Goal: Information Seeking & Learning: Learn about a topic

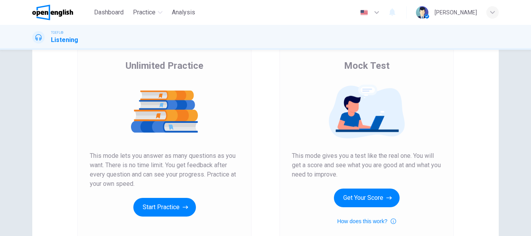
scroll to position [75, 0]
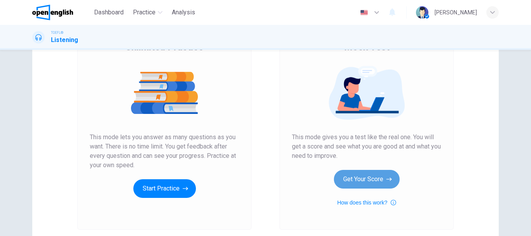
click at [356, 180] on button "Get Your Score" at bounding box center [367, 179] width 66 height 19
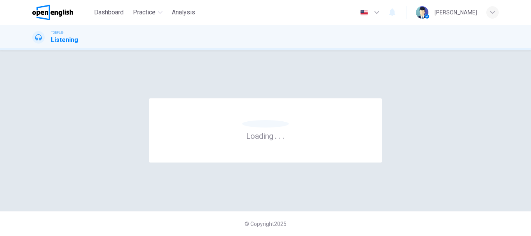
scroll to position [0, 0]
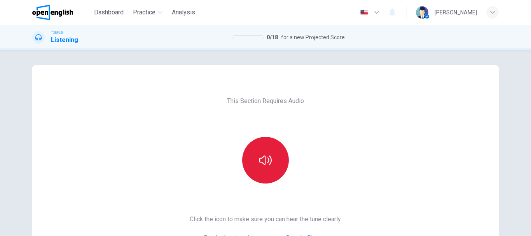
click at [265, 156] on icon "button" at bounding box center [265, 160] width 12 height 12
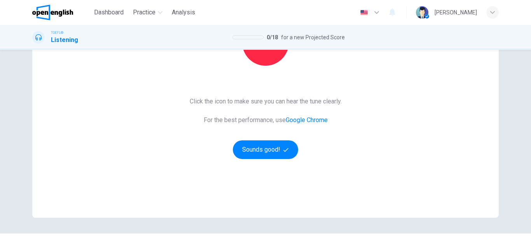
scroll to position [121, 0]
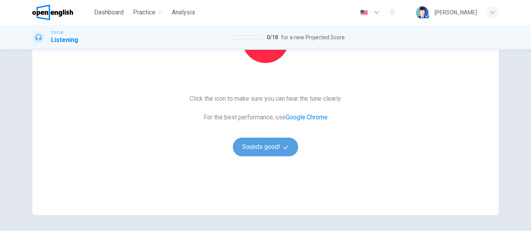
click at [263, 149] on button "Sounds good!" at bounding box center [265, 147] width 65 height 19
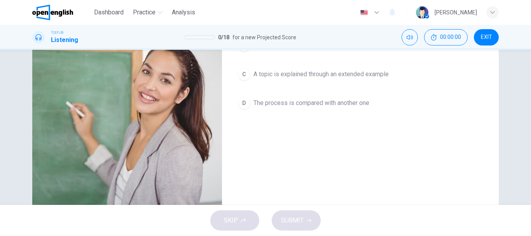
scroll to position [12, 0]
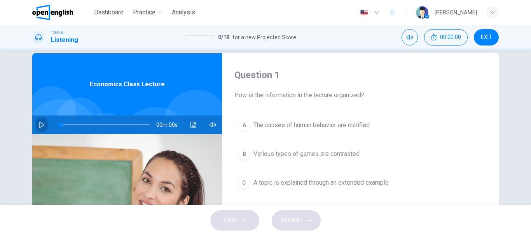
click at [39, 125] on icon "button" at bounding box center [42, 125] width 6 height 6
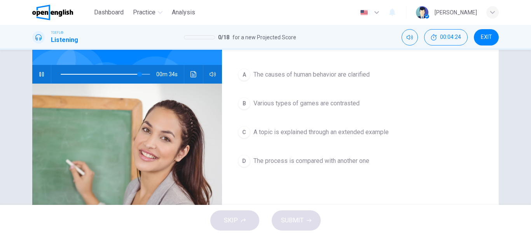
scroll to position [62, 0]
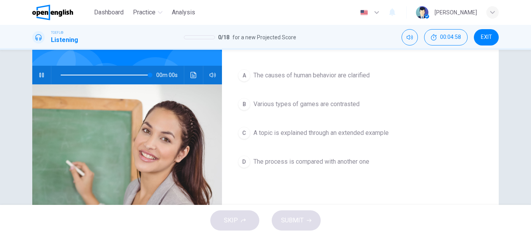
type input "*"
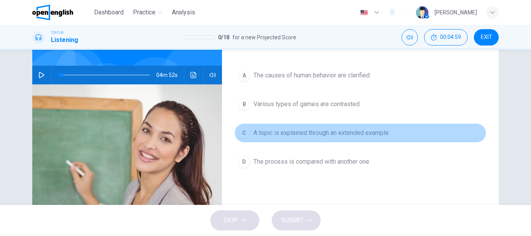
click at [336, 135] on span "A topic is explained through an extended example" at bounding box center [321, 132] width 135 height 9
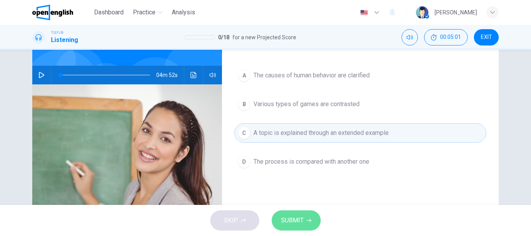
click at [296, 220] on span "SUBMIT" at bounding box center [292, 220] width 23 height 11
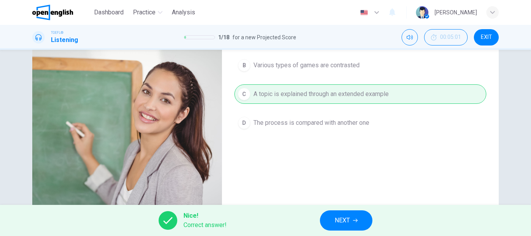
scroll to position [109, 0]
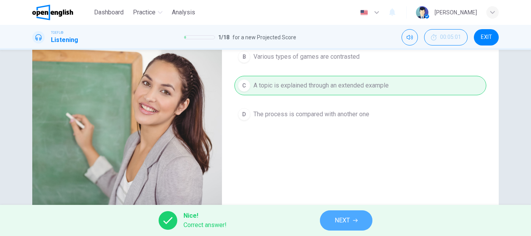
click at [342, 221] on span "NEXT" at bounding box center [342, 220] width 15 height 11
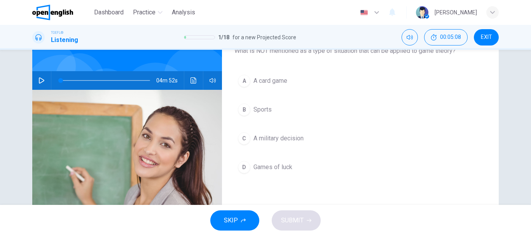
scroll to position [57, 0]
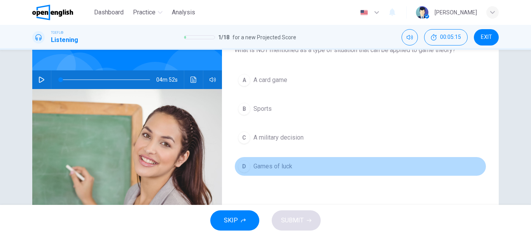
click at [280, 166] on span "Games of luck" at bounding box center [273, 166] width 39 height 9
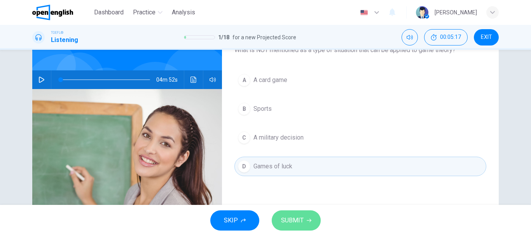
click at [298, 221] on span "SUBMIT" at bounding box center [292, 220] width 23 height 11
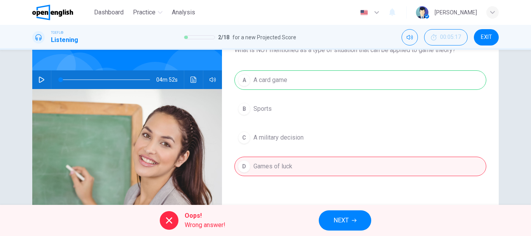
click at [337, 219] on span "NEXT" at bounding box center [341, 220] width 15 height 11
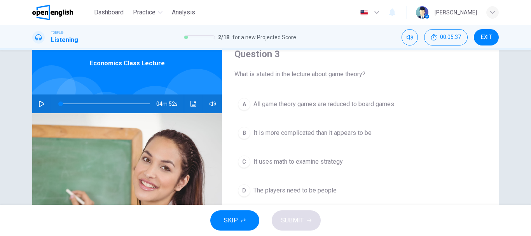
scroll to position [62, 0]
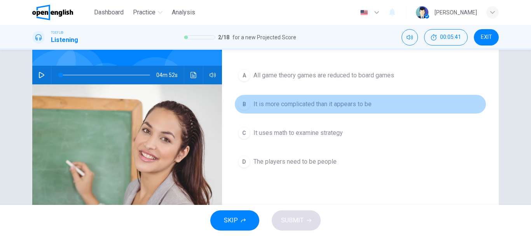
click at [337, 105] on span "It is more complicated than it appears to be" at bounding box center [313, 104] width 118 height 9
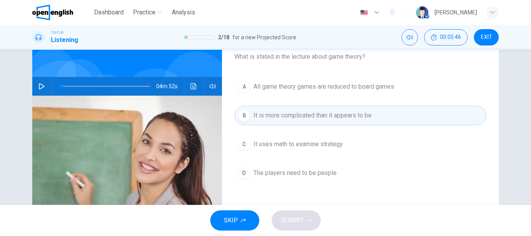
scroll to position [56, 0]
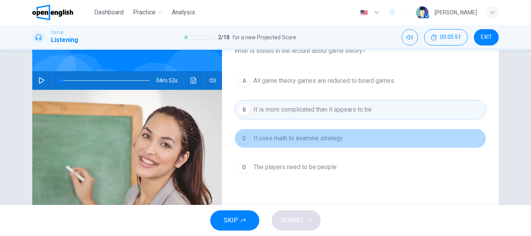
click at [307, 144] on button "C It uses math to examine strategy" at bounding box center [361, 138] width 252 height 19
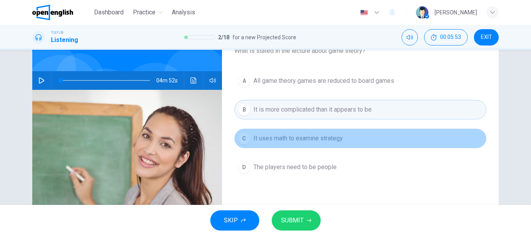
click at [307, 144] on button "C It uses math to examine strategy" at bounding box center [361, 138] width 252 height 19
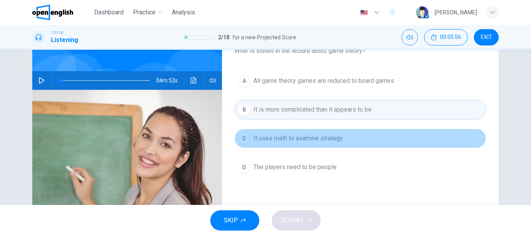
click at [312, 144] on button "C It uses math to examine strategy" at bounding box center [361, 138] width 252 height 19
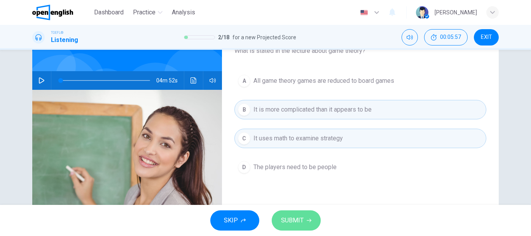
click at [306, 221] on button "SUBMIT" at bounding box center [296, 220] width 49 height 20
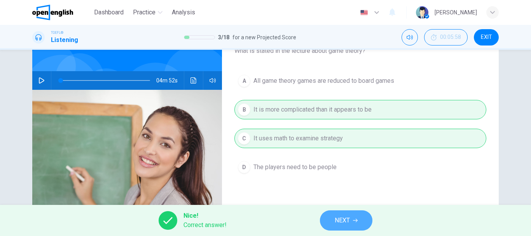
click at [343, 218] on span "NEXT" at bounding box center [342, 220] width 15 height 11
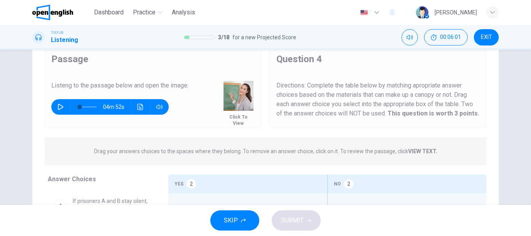
scroll to position [36, 0]
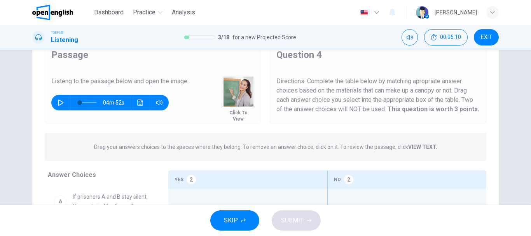
click at [235, 94] on img at bounding box center [239, 92] width 30 height 30
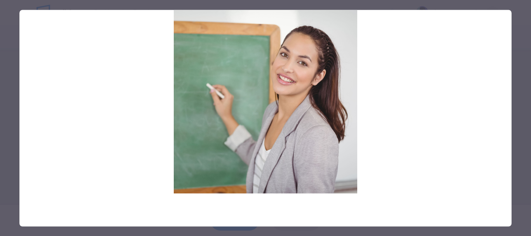
drag, startPoint x: 531, startPoint y: 116, endPoint x: 531, endPoint y: 159, distance: 43.6
click at [531, 159] on div at bounding box center [265, 118] width 531 height 236
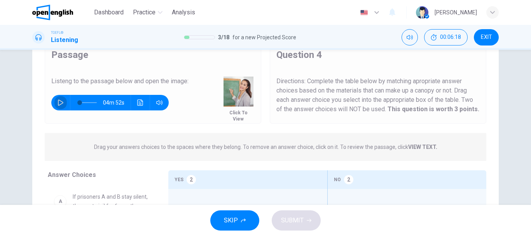
click at [59, 104] on icon "button" at bounding box center [61, 103] width 6 height 6
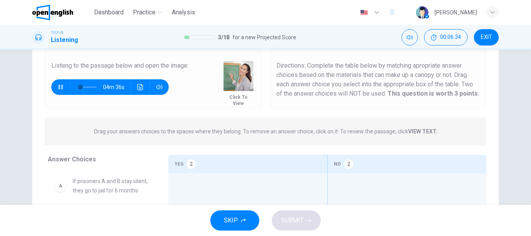
scroll to position [54, 0]
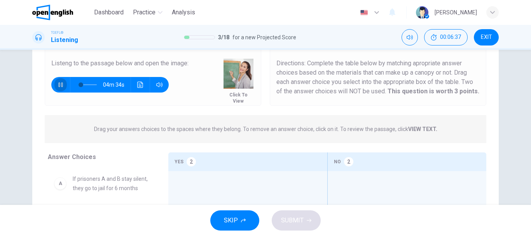
click at [58, 86] on icon "button" at bounding box center [60, 84] width 4 height 5
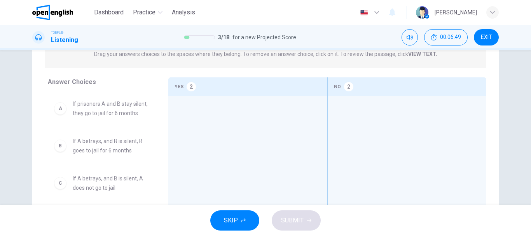
scroll to position [111, 0]
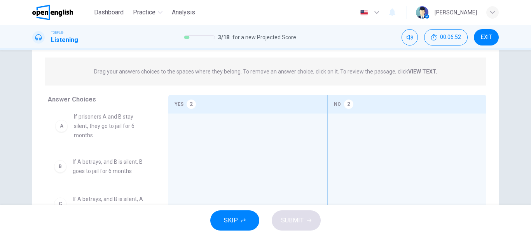
drag, startPoint x: 102, startPoint y: 123, endPoint x: 109, endPoint y: 118, distance: 9.5
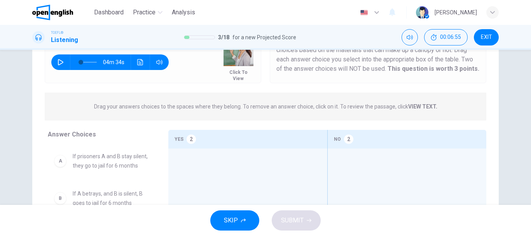
scroll to position [4, 0]
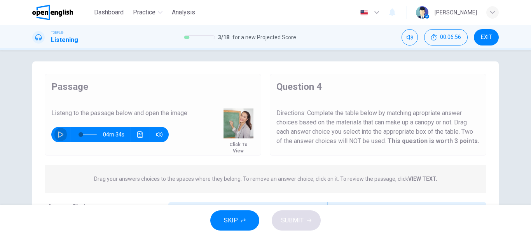
click at [58, 133] on icon "button" at bounding box center [61, 134] width 6 height 6
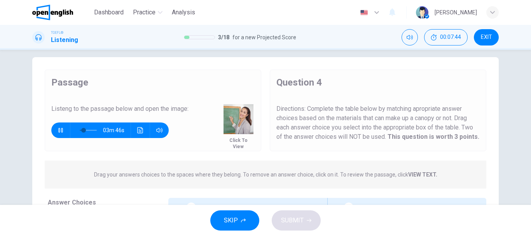
scroll to position [5, 0]
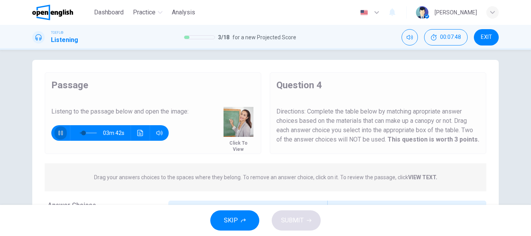
click at [60, 133] on icon "button" at bounding box center [61, 133] width 6 height 6
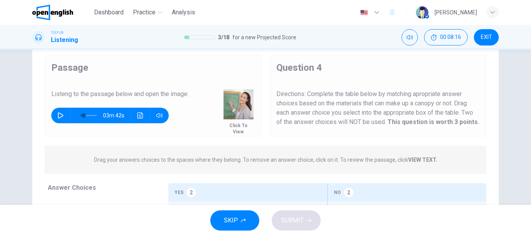
scroll to position [22, 0]
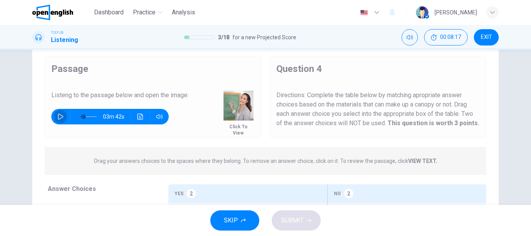
click at [59, 116] on icon "button" at bounding box center [60, 117] width 5 height 6
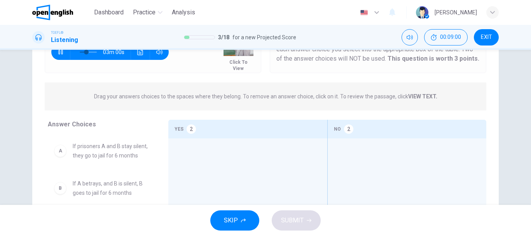
scroll to position [83, 0]
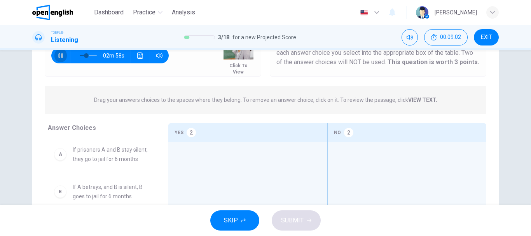
click at [58, 55] on icon "button" at bounding box center [60, 55] width 4 height 5
drag, startPoint x: 96, startPoint y: 154, endPoint x: 200, endPoint y: 150, distance: 103.9
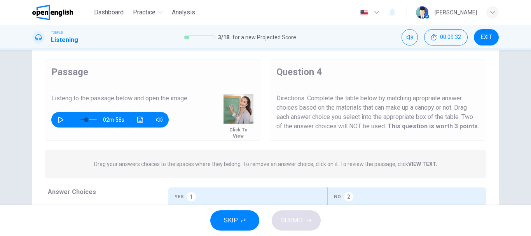
scroll to position [0, 0]
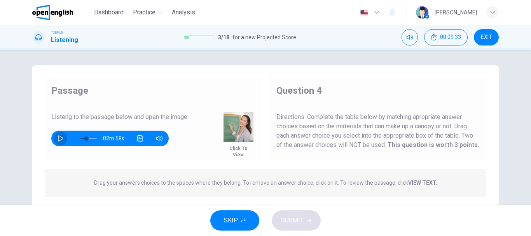
click at [59, 140] on icon "button" at bounding box center [60, 138] width 5 height 6
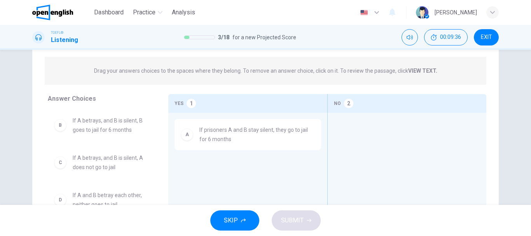
scroll to position [113, 0]
drag, startPoint x: 101, startPoint y: 164, endPoint x: 382, endPoint y: 133, distance: 282.6
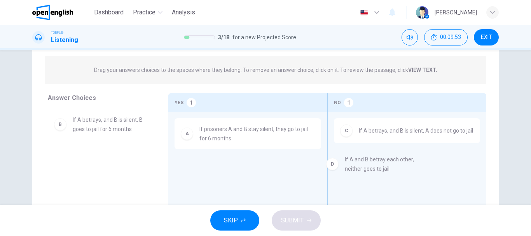
drag, startPoint x: 86, startPoint y: 159, endPoint x: 358, endPoint y: 163, distance: 272.3
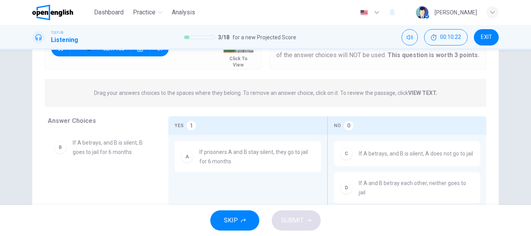
scroll to position [123, 0]
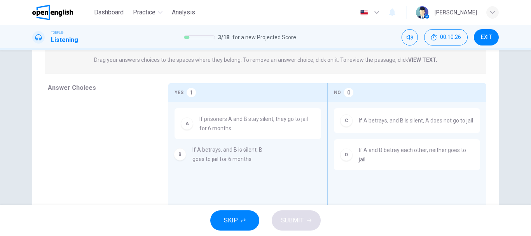
drag, startPoint x: 100, startPoint y: 114, endPoint x: 225, endPoint y: 154, distance: 131.3
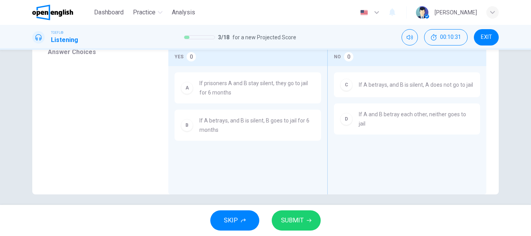
scroll to position [164, 0]
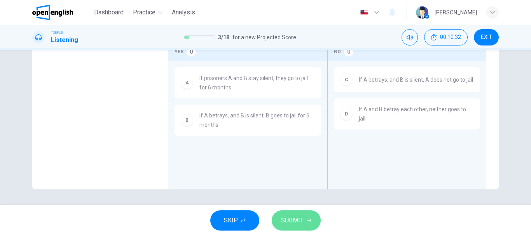
click at [294, 219] on span "SUBMIT" at bounding box center [292, 220] width 23 height 11
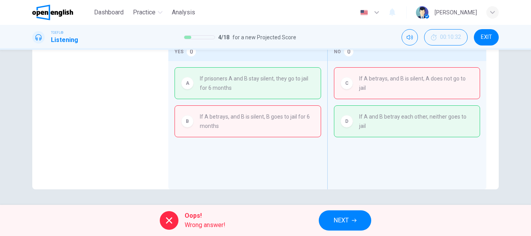
type input "**"
click at [343, 212] on button "NEXT" at bounding box center [345, 220] width 53 height 20
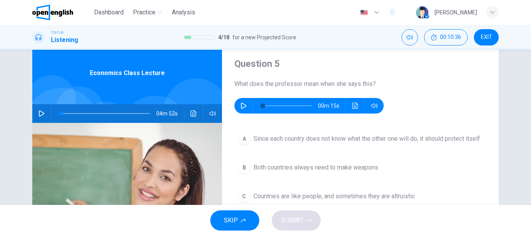
scroll to position [24, 0]
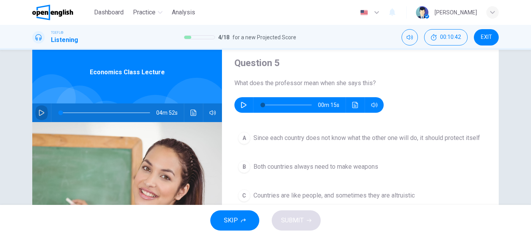
click at [39, 111] on icon "button" at bounding box center [41, 113] width 5 height 6
click at [39, 111] on icon "button" at bounding box center [42, 113] width 6 height 6
type input "*"
click at [242, 103] on icon "button" at bounding box center [243, 105] width 5 height 6
type input "*"
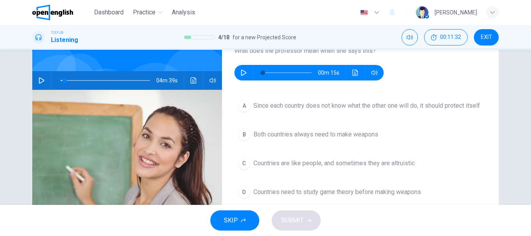
scroll to position [63, 0]
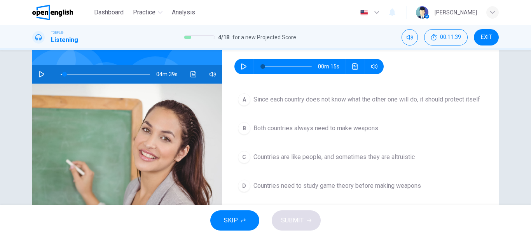
click at [365, 96] on span "Since each country does not know what the other one will do, it should protect …" at bounding box center [367, 99] width 227 height 9
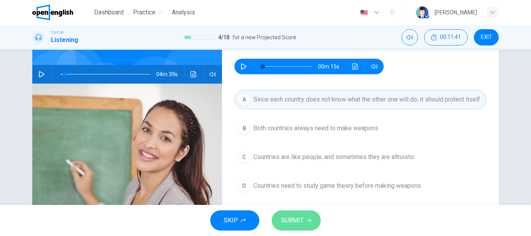
click at [299, 219] on span "SUBMIT" at bounding box center [292, 220] width 23 height 11
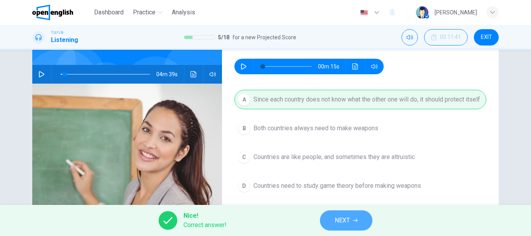
click at [327, 222] on button "NEXT" at bounding box center [346, 220] width 53 height 20
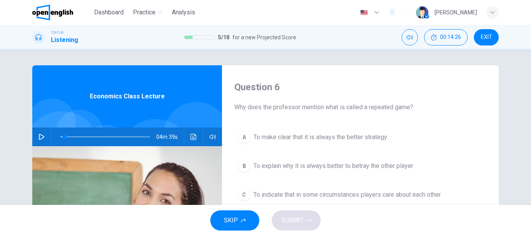
scroll to position [35, 0]
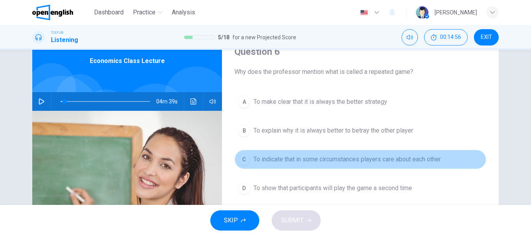
click at [289, 159] on span "To indicate that in some circumstances players care about each other" at bounding box center [348, 159] width 188 height 9
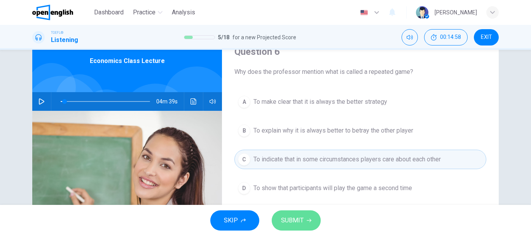
click at [291, 219] on span "SUBMIT" at bounding box center [292, 220] width 23 height 11
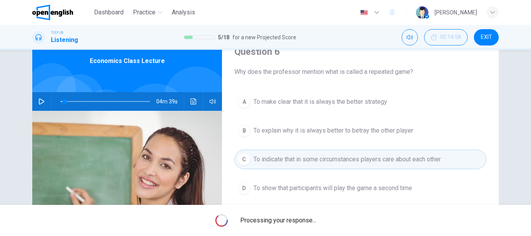
type input "*"
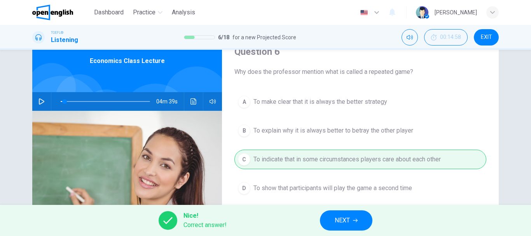
click at [342, 223] on span "NEXT" at bounding box center [342, 220] width 15 height 11
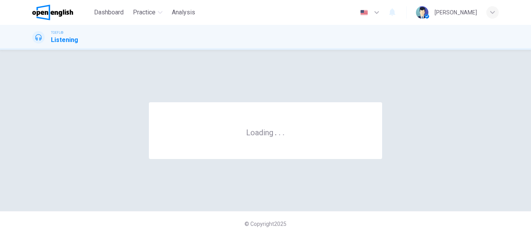
scroll to position [0, 0]
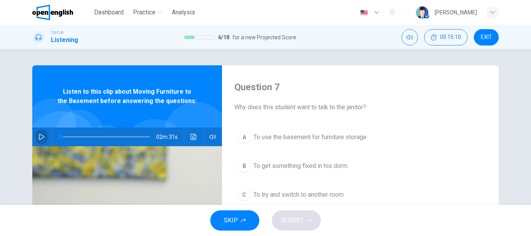
click at [39, 135] on icon "button" at bounding box center [41, 137] width 5 height 6
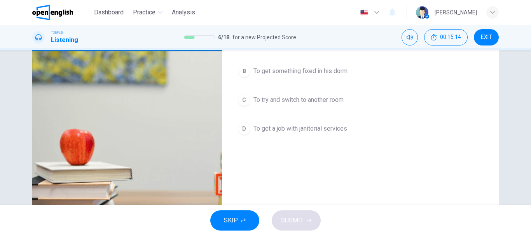
scroll to position [94, 0]
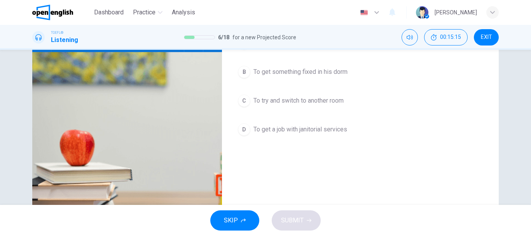
type input "*"
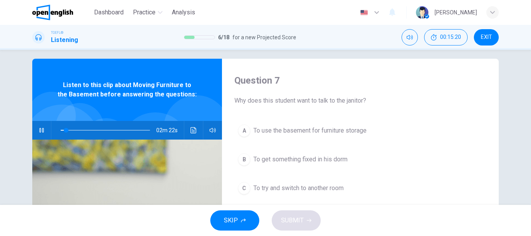
scroll to position [4, 0]
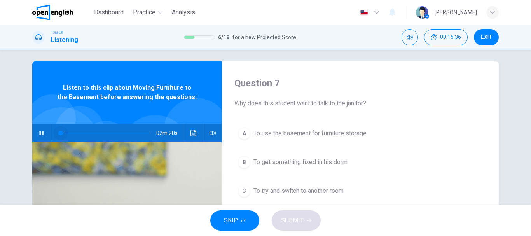
drag, startPoint x: 72, startPoint y: 133, endPoint x: 54, endPoint y: 135, distance: 17.6
click at [58, 135] on span at bounding box center [60, 133] width 5 height 5
click at [42, 133] on icon "button" at bounding box center [42, 133] width 6 height 6
drag, startPoint x: 60, startPoint y: 133, endPoint x: 67, endPoint y: 133, distance: 7.8
click at [67, 133] on span at bounding box center [105, 133] width 89 height 11
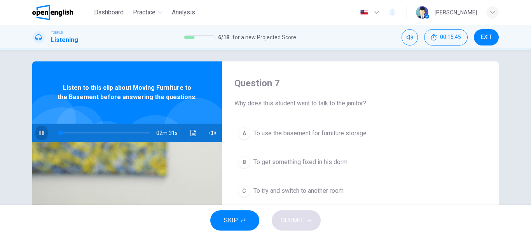
click at [40, 135] on icon "button" at bounding box center [42, 133] width 6 height 6
click at [207, 135] on button "button" at bounding box center [213, 133] width 12 height 19
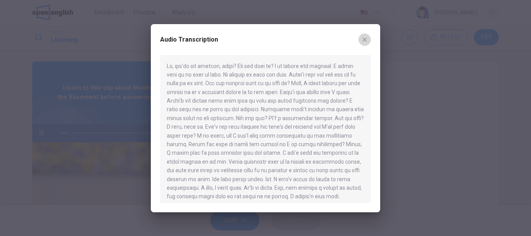
click at [370, 39] on button "button" at bounding box center [365, 39] width 12 height 12
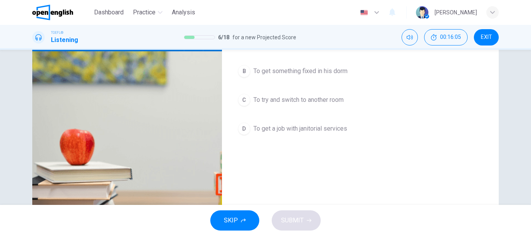
scroll to position [103, 0]
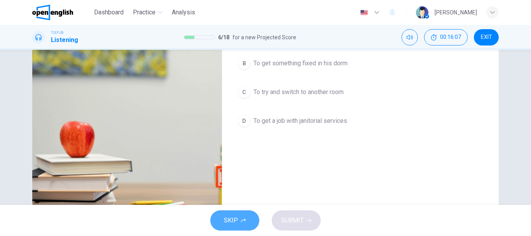
click at [227, 219] on span "SKIP" at bounding box center [231, 220] width 14 height 11
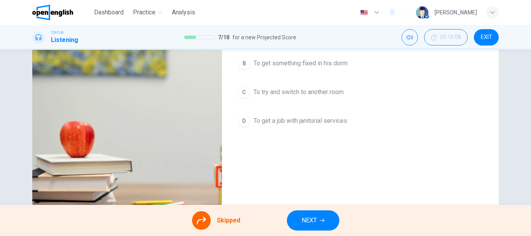
scroll to position [23, 0]
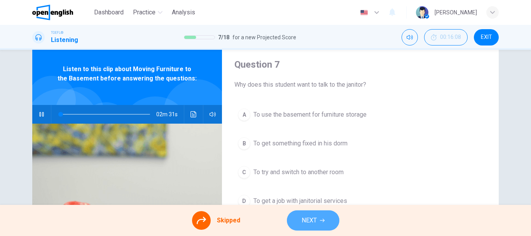
click at [309, 223] on span "NEXT" at bounding box center [309, 220] width 15 height 11
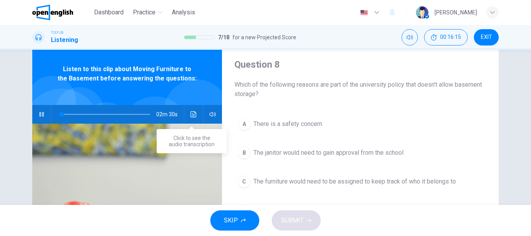
click at [191, 114] on icon "Click to see the audio transcription" at bounding box center [194, 114] width 6 height 6
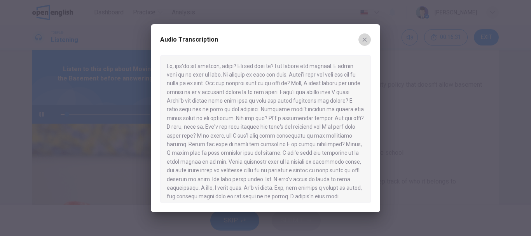
click at [363, 37] on icon "button" at bounding box center [365, 40] width 6 height 6
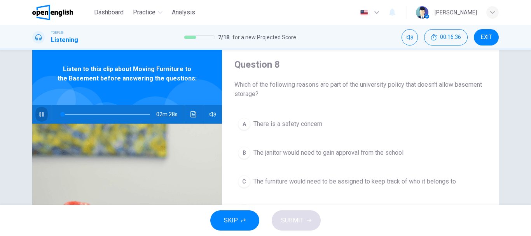
click at [39, 115] on icon "button" at bounding box center [41, 114] width 4 height 5
click at [39, 115] on icon "button" at bounding box center [42, 114] width 6 height 6
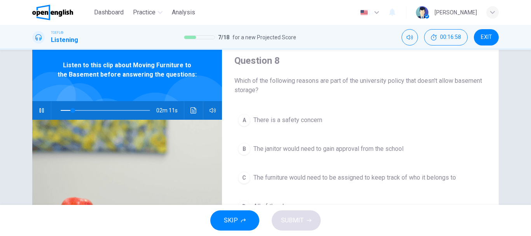
scroll to position [33, 0]
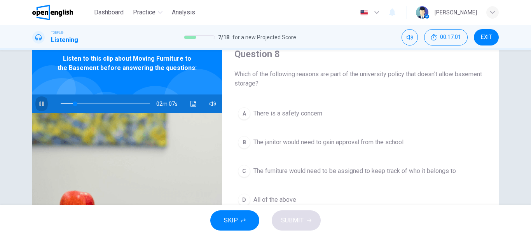
click at [39, 103] on icon "button" at bounding box center [42, 104] width 6 height 6
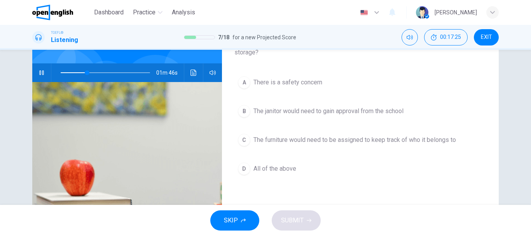
scroll to position [66, 0]
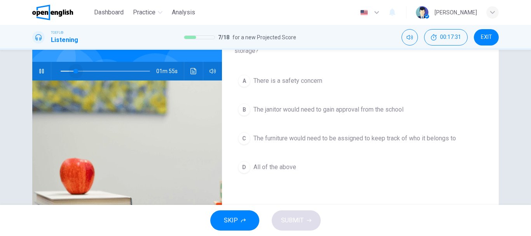
drag, startPoint x: 88, startPoint y: 72, endPoint x: 74, endPoint y: 73, distance: 13.6
click at [74, 73] on span at bounding box center [76, 71] width 5 height 5
click at [39, 71] on icon "button" at bounding box center [42, 71] width 6 height 6
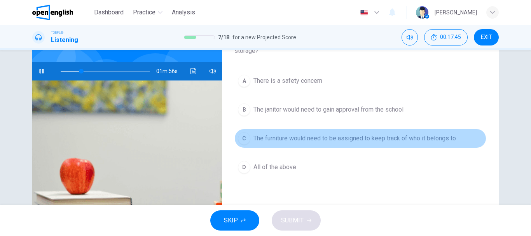
click at [244, 140] on div "C" at bounding box center [244, 138] width 12 height 12
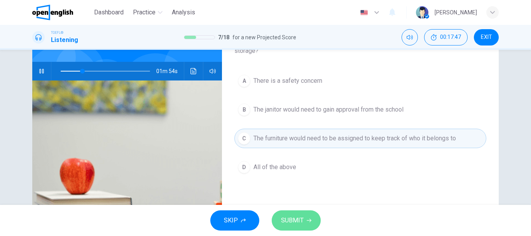
click at [293, 216] on span "SUBMIT" at bounding box center [292, 220] width 23 height 11
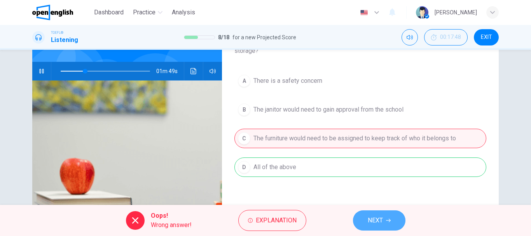
click at [370, 215] on span "NEXT" at bounding box center [375, 220] width 15 height 11
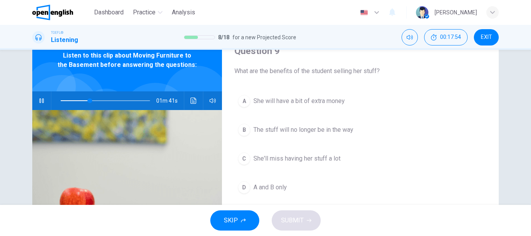
scroll to position [37, 0]
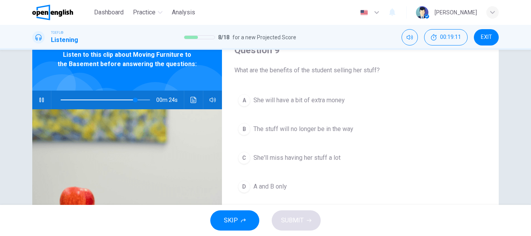
click at [241, 101] on div "A" at bounding box center [244, 100] width 12 height 12
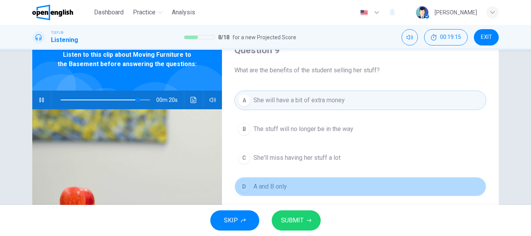
click at [246, 186] on div "D" at bounding box center [244, 186] width 12 height 12
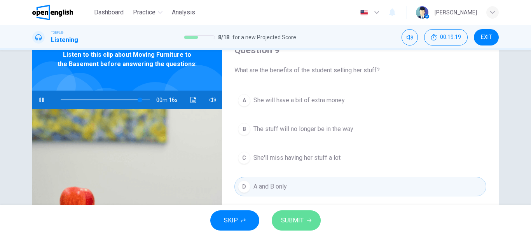
click at [290, 223] on span "SUBMIT" at bounding box center [292, 220] width 23 height 11
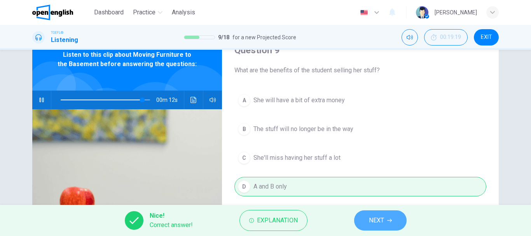
click at [376, 223] on span "NEXT" at bounding box center [376, 220] width 15 height 11
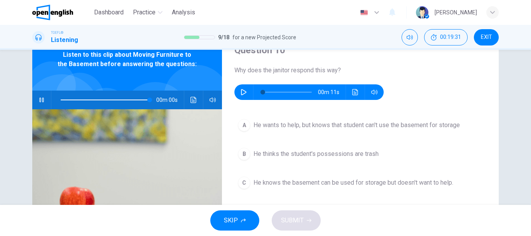
type input "*"
click at [238, 92] on button "button" at bounding box center [244, 92] width 12 height 16
type input "*"
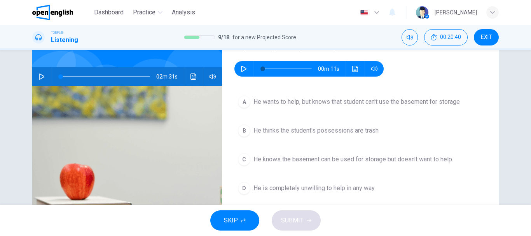
scroll to position [61, 0]
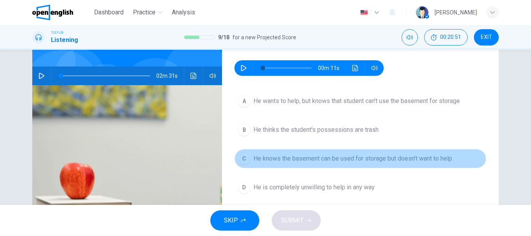
click at [242, 158] on div "C" at bounding box center [244, 158] width 12 height 12
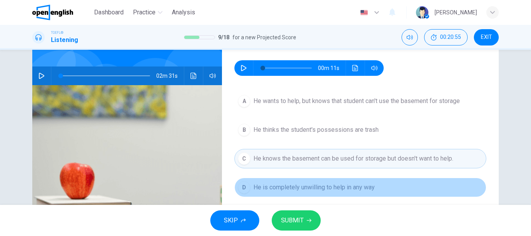
click at [246, 187] on div "D" at bounding box center [244, 187] width 12 height 12
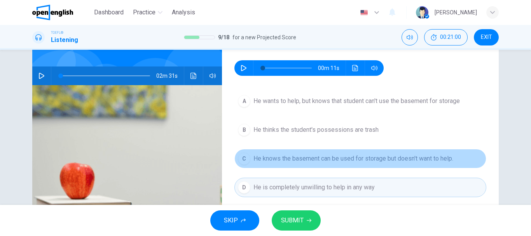
click at [240, 167] on button "C He knows the basement can be used for storage but doesn't want to help." at bounding box center [361, 158] width 252 height 19
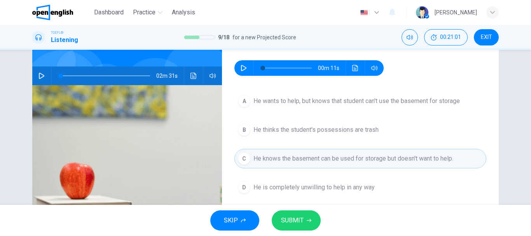
click at [298, 216] on span "SUBMIT" at bounding box center [292, 220] width 23 height 11
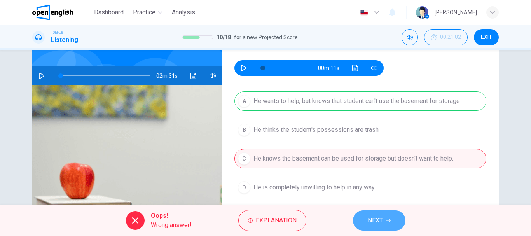
click at [366, 219] on button "NEXT" at bounding box center [379, 220] width 53 height 20
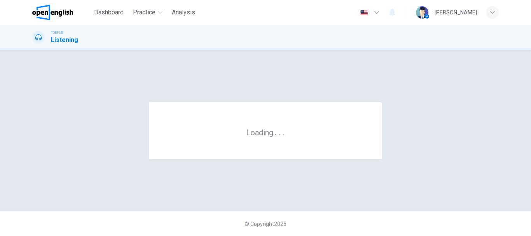
scroll to position [0, 0]
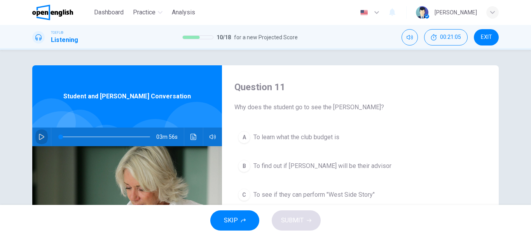
click at [39, 135] on icon "button" at bounding box center [42, 137] width 6 height 6
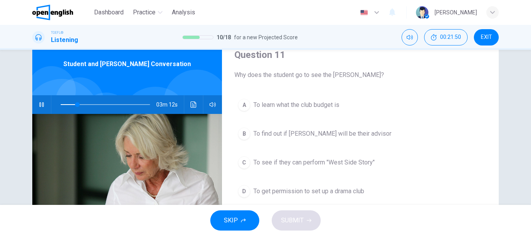
scroll to position [39, 0]
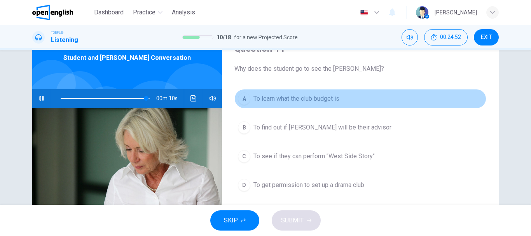
click at [315, 96] on span "To learn what the club budget is" at bounding box center [297, 98] width 86 height 9
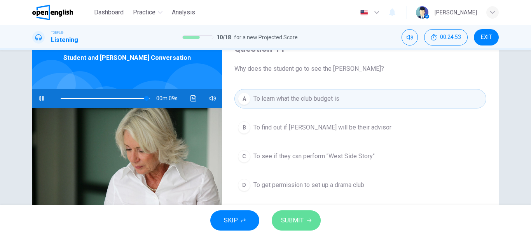
click at [293, 221] on span "SUBMIT" at bounding box center [292, 220] width 23 height 11
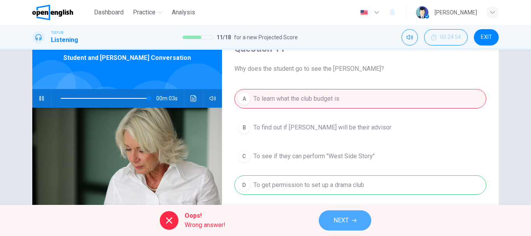
click at [345, 221] on span "NEXT" at bounding box center [341, 220] width 15 height 11
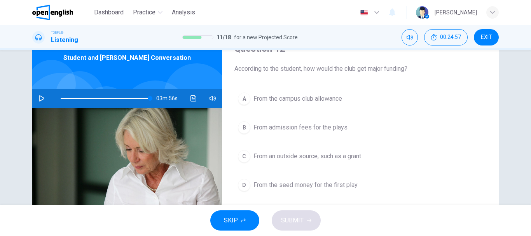
type input "*"
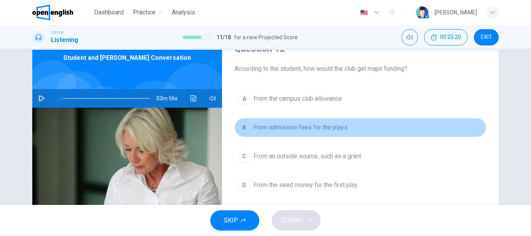
click at [288, 136] on button "B From admission fees for the plays" at bounding box center [361, 127] width 252 height 19
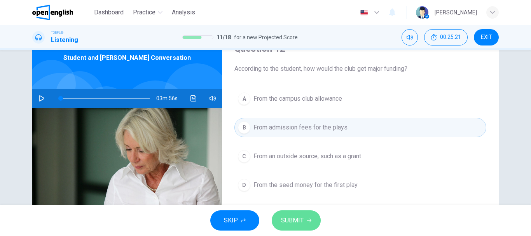
click at [287, 218] on span "SUBMIT" at bounding box center [292, 220] width 23 height 11
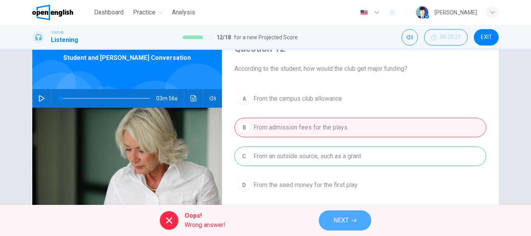
click at [339, 221] on span "NEXT" at bounding box center [341, 220] width 15 height 11
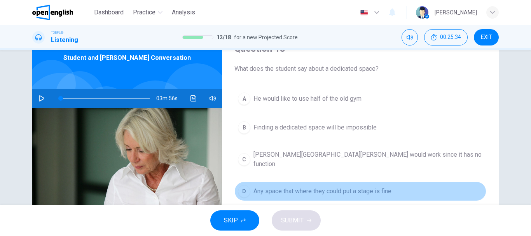
click at [300, 182] on button "D Any space that where they could put a stage is fine" at bounding box center [361, 191] width 252 height 19
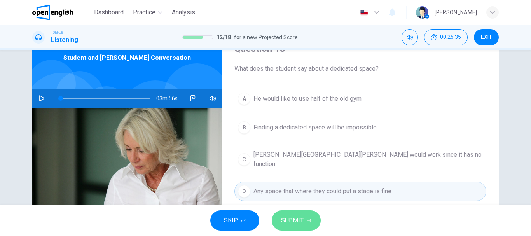
click at [294, 216] on span "SUBMIT" at bounding box center [292, 220] width 23 height 11
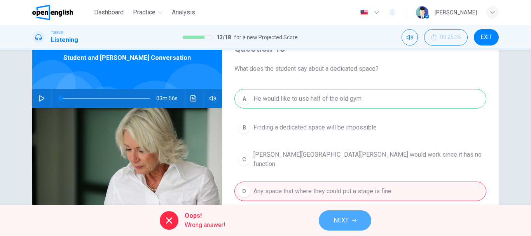
click at [336, 223] on span "NEXT" at bounding box center [341, 220] width 15 height 11
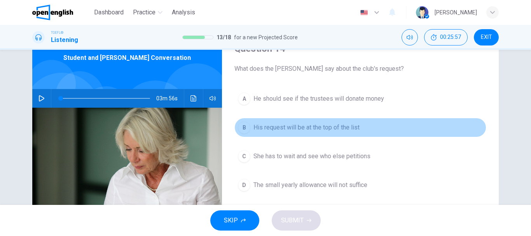
click at [279, 134] on button "B His request will be at the top of the list" at bounding box center [361, 127] width 252 height 19
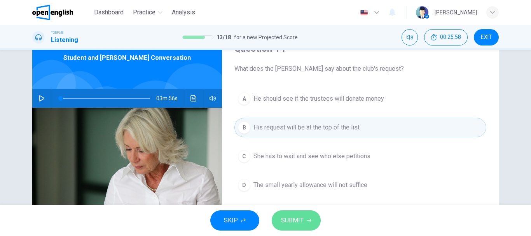
click at [303, 224] on span "SUBMIT" at bounding box center [292, 220] width 23 height 11
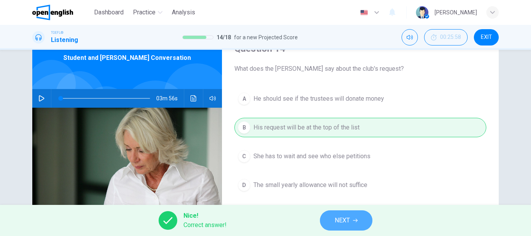
click at [356, 226] on button "NEXT" at bounding box center [346, 220] width 53 height 20
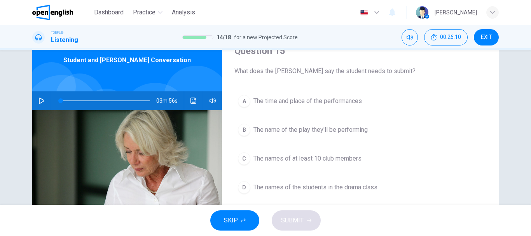
scroll to position [38, 0]
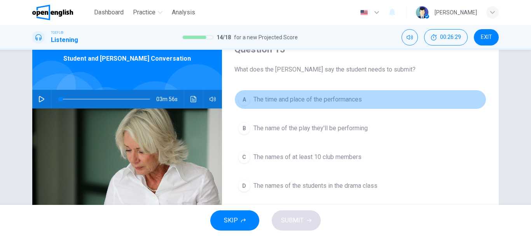
click at [346, 96] on span "The time and place of the performances" at bounding box center [308, 99] width 109 height 9
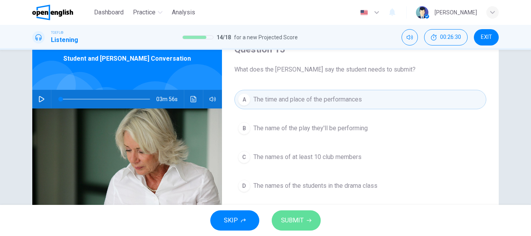
click at [301, 223] on span "SUBMIT" at bounding box center [292, 220] width 23 height 11
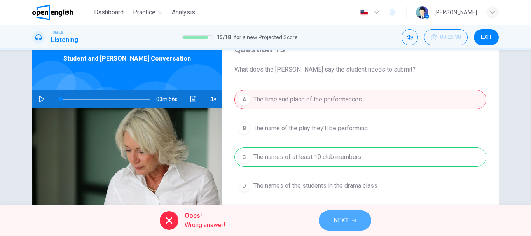
click at [354, 220] on icon "button" at bounding box center [354, 220] width 5 height 5
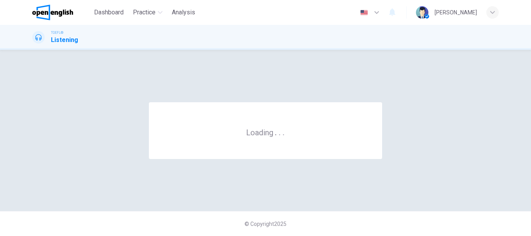
scroll to position [0, 0]
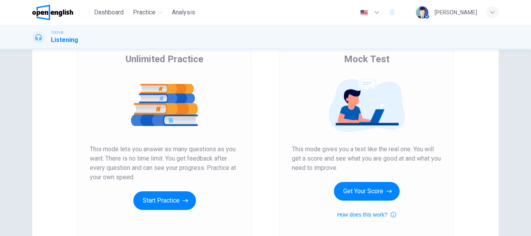
scroll to position [75, 0]
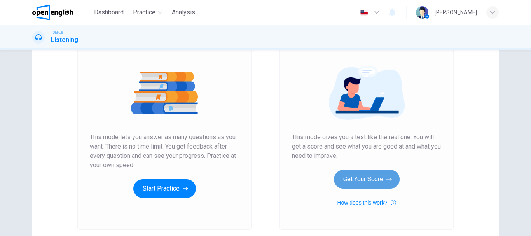
click at [359, 176] on button "Get Your Score" at bounding box center [367, 179] width 66 height 19
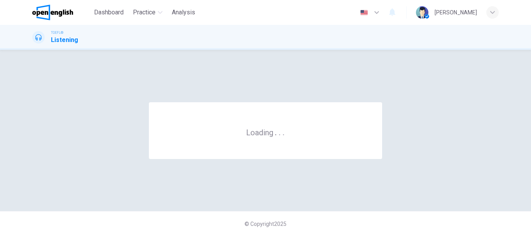
scroll to position [0, 0]
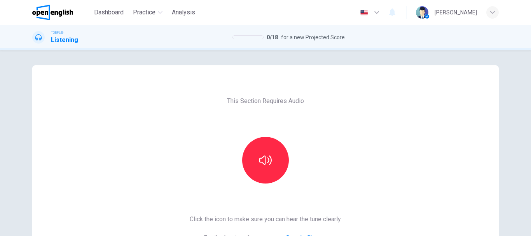
click at [272, 184] on div "This Section Requires Audio Click the icon to make sure you can hear the tune c…" at bounding box center [266, 200] width 165 height 270
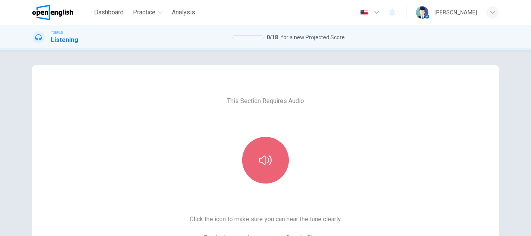
click at [265, 165] on icon "button" at bounding box center [265, 160] width 12 height 12
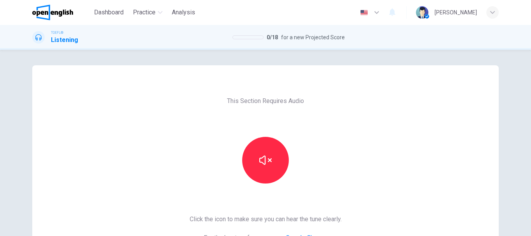
scroll to position [140, 0]
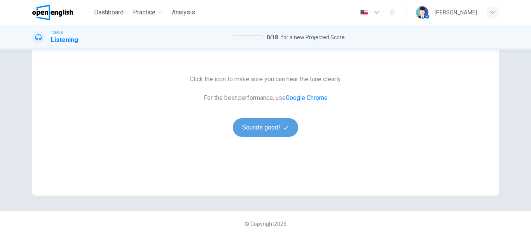
click at [265, 129] on button "Sounds good!" at bounding box center [265, 127] width 65 height 19
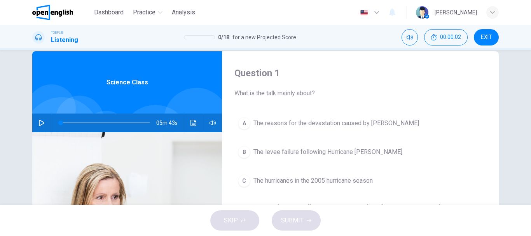
scroll to position [13, 0]
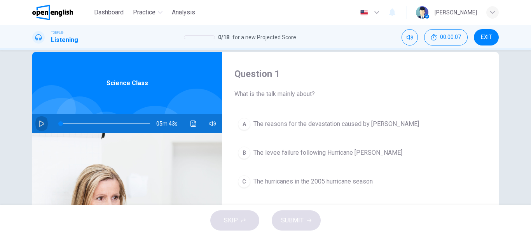
click at [39, 124] on icon "button" at bounding box center [41, 124] width 5 height 6
click at [39, 124] on icon "button" at bounding box center [42, 124] width 6 height 6
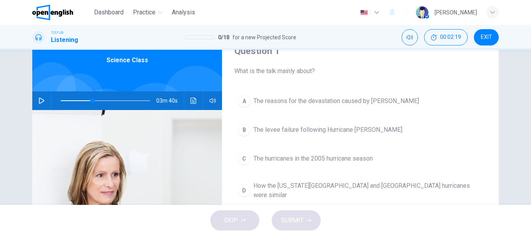
scroll to position [39, 0]
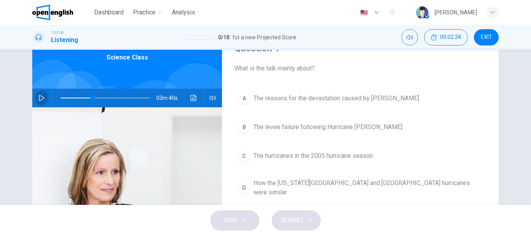
click at [40, 97] on icon "button" at bounding box center [42, 98] width 6 height 6
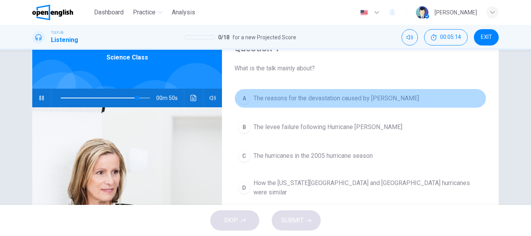
click at [243, 100] on div "A" at bounding box center [244, 98] width 12 height 12
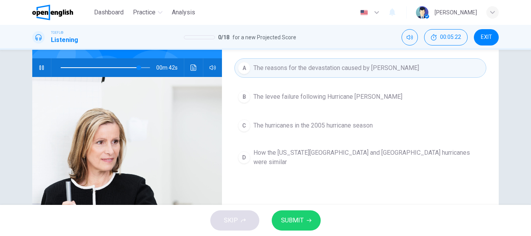
scroll to position [68, 0]
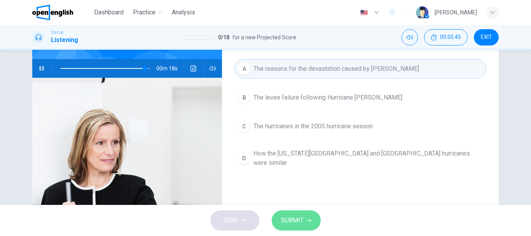
click at [293, 219] on span "SUBMIT" at bounding box center [292, 220] width 23 height 11
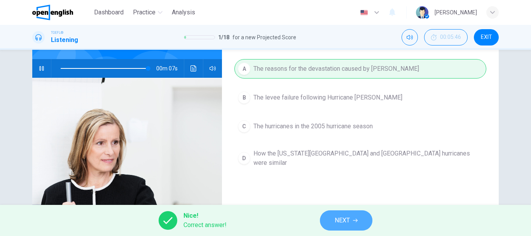
click at [335, 221] on span "NEXT" at bounding box center [342, 220] width 15 height 11
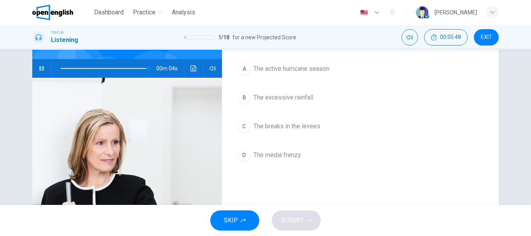
scroll to position [30, 0]
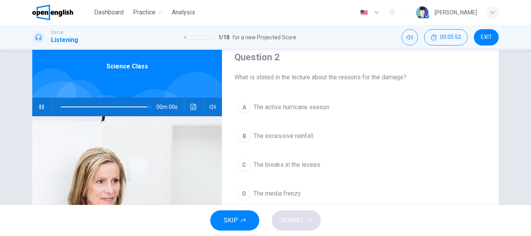
type input "*"
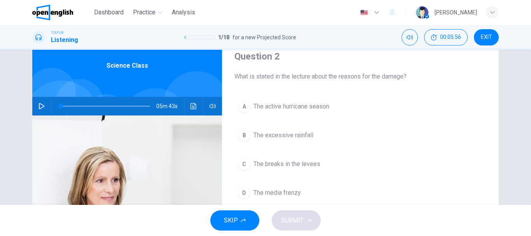
scroll to position [32, 0]
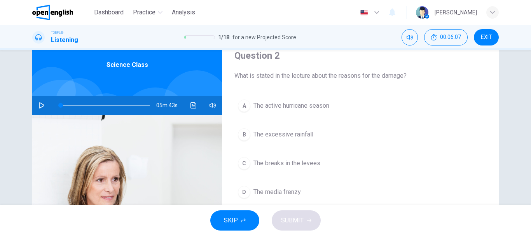
click at [242, 137] on div "B" at bounding box center [244, 134] width 12 height 12
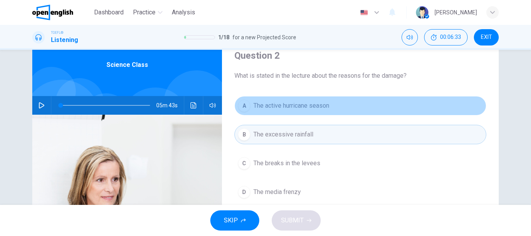
click at [286, 102] on span "The active hurricane season" at bounding box center [292, 105] width 76 height 9
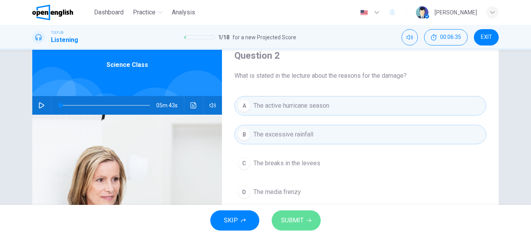
click at [297, 216] on span "SUBMIT" at bounding box center [292, 220] width 23 height 11
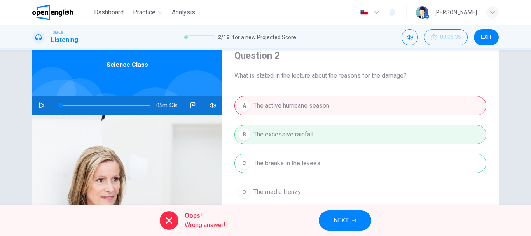
click at [329, 216] on button "NEXT" at bounding box center [345, 220] width 53 height 20
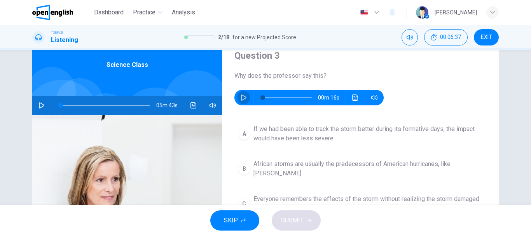
click at [244, 96] on icon "button" at bounding box center [244, 98] width 6 height 6
type input "*"
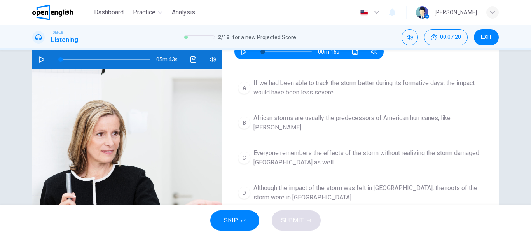
scroll to position [78, 0]
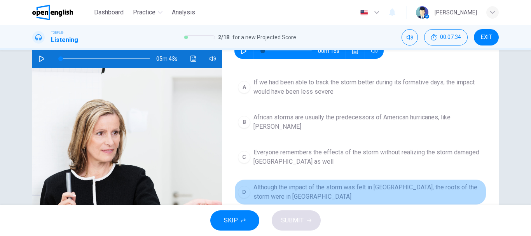
click at [268, 183] on span "Although the impact of the storm was felt in [GEOGRAPHIC_DATA], the roots of th…" at bounding box center [369, 192] width 230 height 19
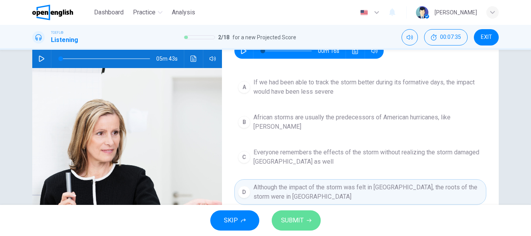
click at [293, 224] on span "SUBMIT" at bounding box center [292, 220] width 23 height 11
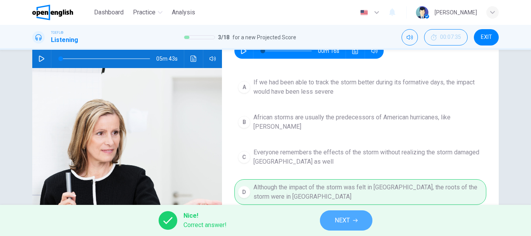
click at [348, 220] on span "NEXT" at bounding box center [342, 220] width 15 height 11
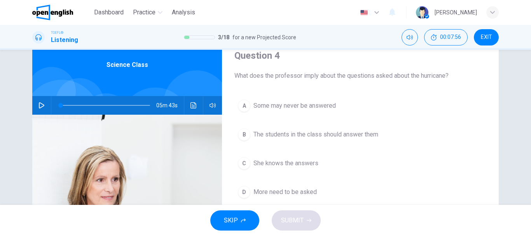
scroll to position [69, 0]
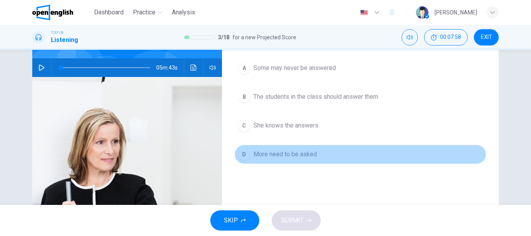
click at [270, 154] on span "More need to be asked" at bounding box center [285, 154] width 63 height 9
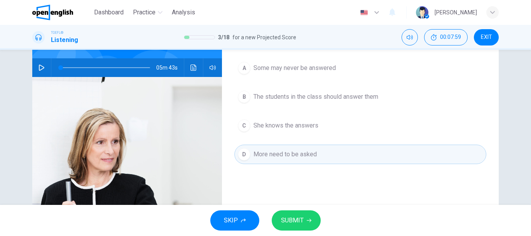
click at [308, 217] on button "SUBMIT" at bounding box center [296, 220] width 49 height 20
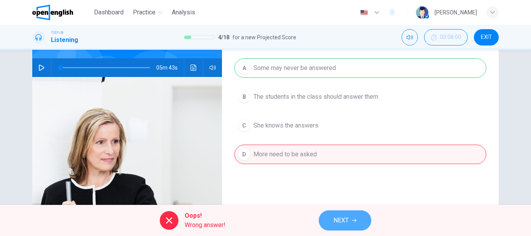
click at [335, 223] on span "NEXT" at bounding box center [341, 220] width 15 height 11
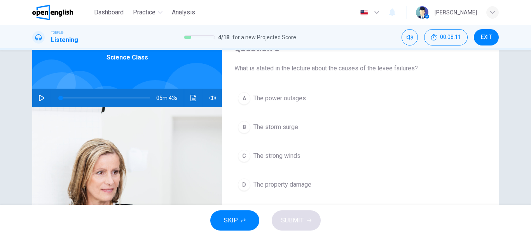
scroll to position [45, 0]
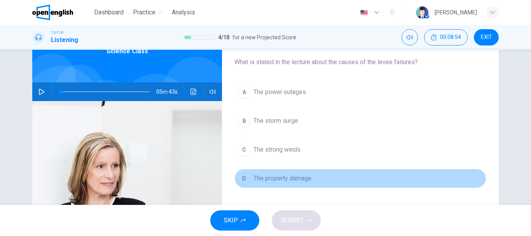
click at [272, 179] on span "The property damage" at bounding box center [283, 178] width 58 height 9
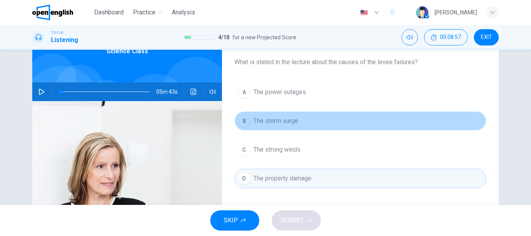
click at [261, 124] on span "The storm surge" at bounding box center [276, 120] width 45 height 9
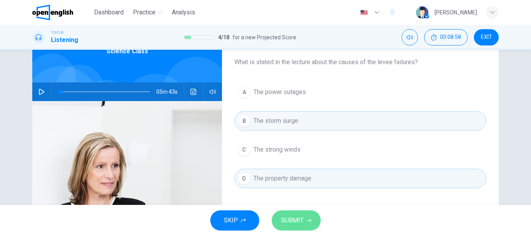
click at [300, 228] on button "SUBMIT" at bounding box center [296, 220] width 49 height 20
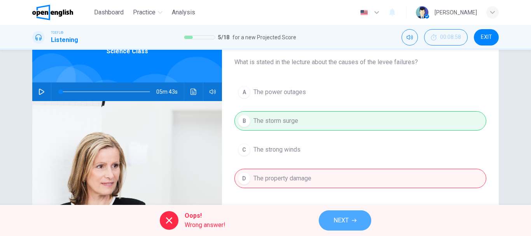
click at [333, 222] on button "NEXT" at bounding box center [345, 220] width 53 height 20
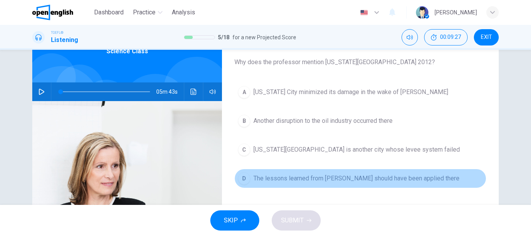
click at [320, 179] on span "The lessons learned from [PERSON_NAME] should have been applied there" at bounding box center [357, 178] width 206 height 9
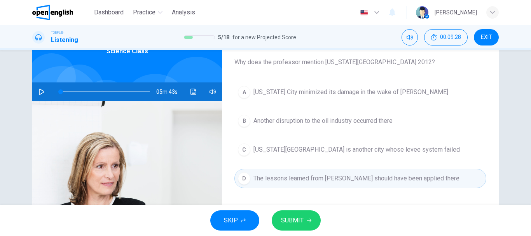
click at [299, 216] on span "SUBMIT" at bounding box center [292, 220] width 23 height 11
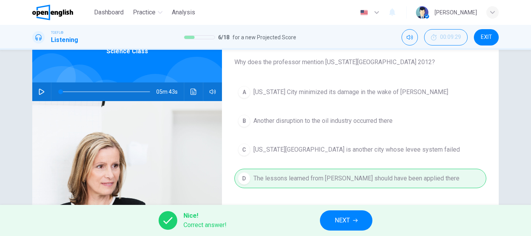
click at [347, 215] on button "NEXT" at bounding box center [346, 220] width 53 height 20
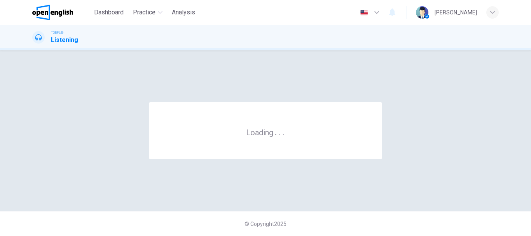
scroll to position [0, 0]
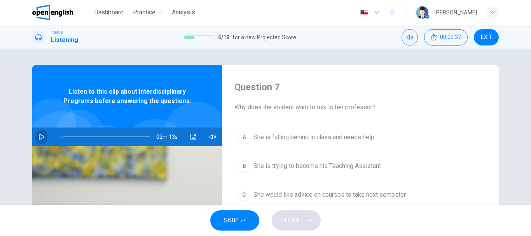
click at [39, 139] on icon "button" at bounding box center [41, 137] width 5 height 6
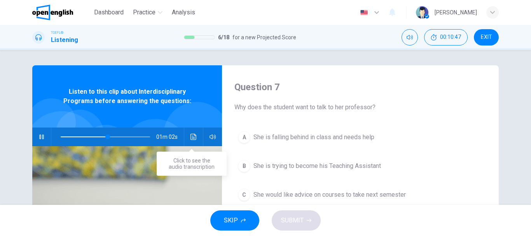
click at [191, 138] on icon "Click to see the audio transcription" at bounding box center [194, 137] width 6 height 6
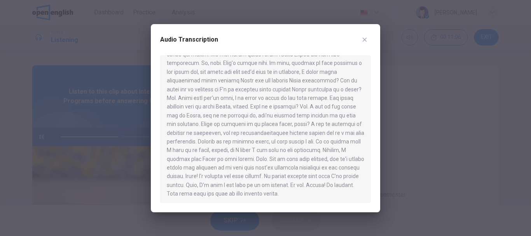
scroll to position [91, 0]
click at [365, 41] on icon "button" at bounding box center [365, 40] width 6 height 6
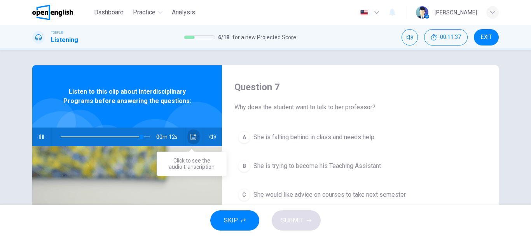
click at [191, 137] on icon "Click to see the audio transcription" at bounding box center [194, 137] width 6 height 6
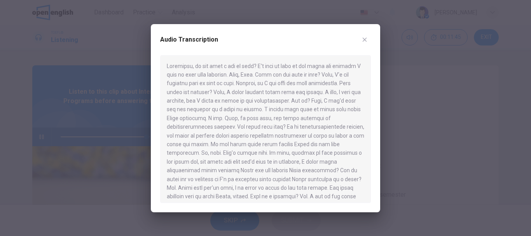
click at [366, 40] on icon "button" at bounding box center [365, 40] width 6 height 6
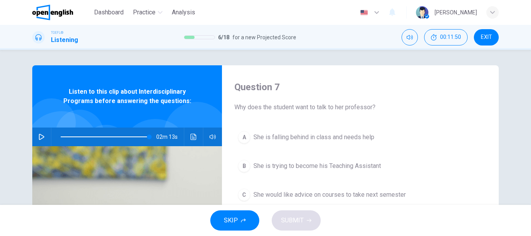
type input "*"
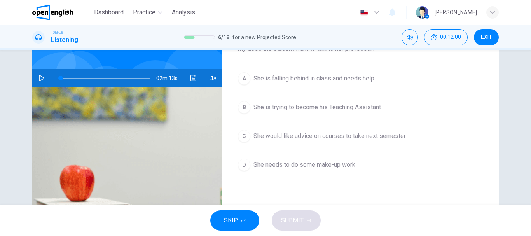
scroll to position [58, 0]
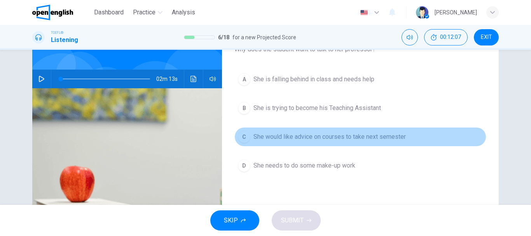
click at [329, 136] on span "She would like advice on courses to take next semester" at bounding box center [330, 136] width 152 height 9
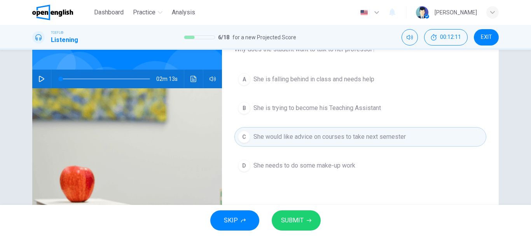
click at [304, 221] on button "SUBMIT" at bounding box center [296, 220] width 49 height 20
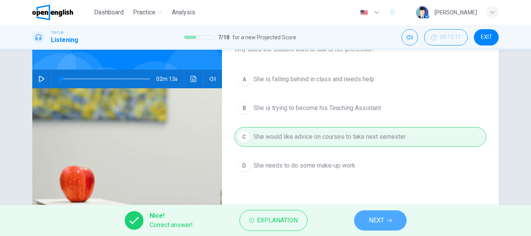
click at [381, 217] on span "NEXT" at bounding box center [376, 220] width 15 height 11
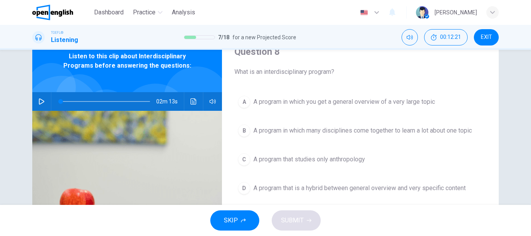
scroll to position [38, 0]
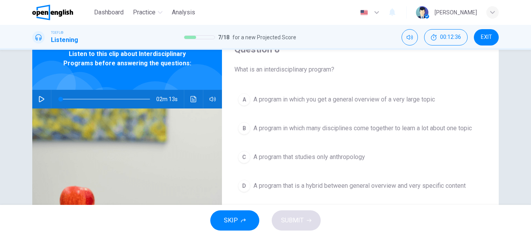
click at [297, 128] on span "A program in which many disciplines come together to learn a lot about one topic" at bounding box center [363, 128] width 219 height 9
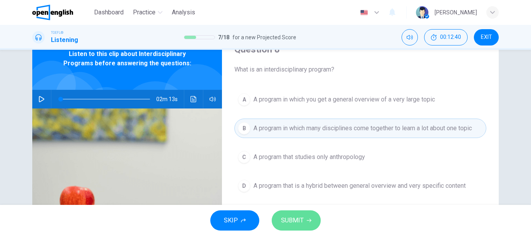
click at [295, 226] on span "SUBMIT" at bounding box center [292, 220] width 23 height 11
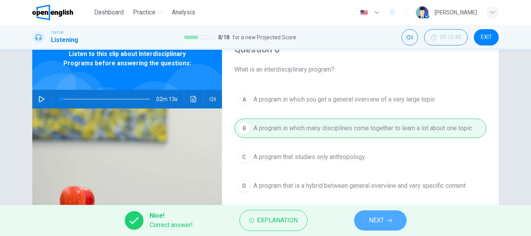
click at [388, 220] on icon "button" at bounding box center [389, 220] width 5 height 5
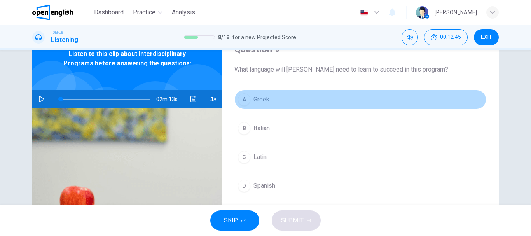
click at [263, 102] on span "Greek" at bounding box center [262, 99] width 16 height 9
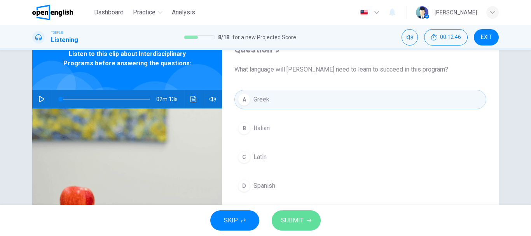
click at [301, 218] on span "SUBMIT" at bounding box center [292, 220] width 23 height 11
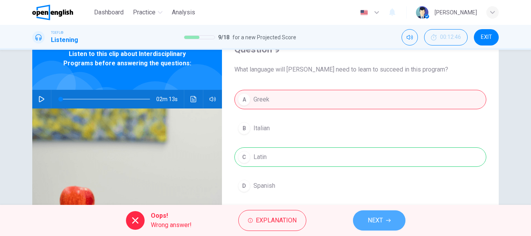
click at [387, 219] on icon "button" at bounding box center [388, 220] width 5 height 5
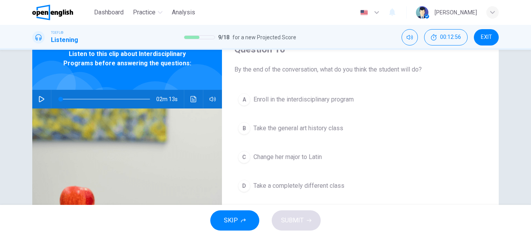
click at [294, 96] on span "Enroll in the interdisciplinary program" at bounding box center [304, 99] width 100 height 9
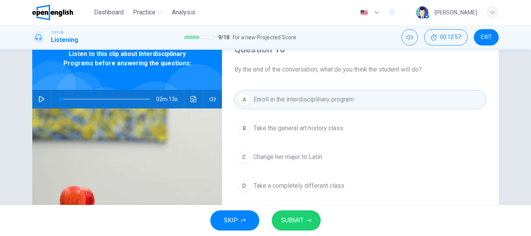
click at [289, 221] on span "SUBMIT" at bounding box center [292, 220] width 23 height 11
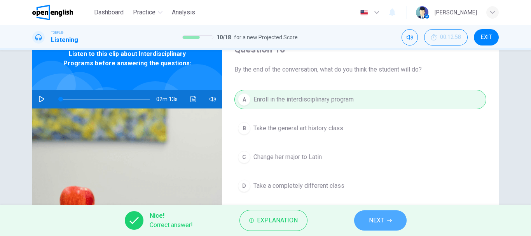
click at [380, 217] on span "NEXT" at bounding box center [376, 220] width 15 height 11
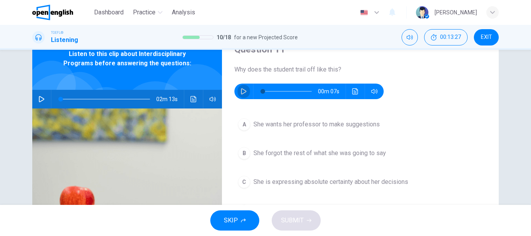
click at [238, 88] on button "button" at bounding box center [244, 92] width 12 height 16
type input "*"
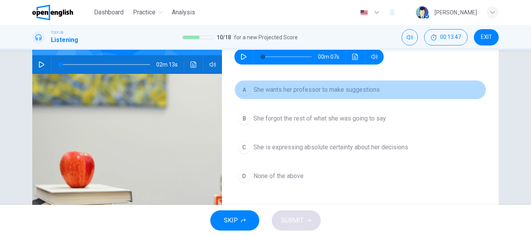
click at [273, 86] on span "She wants her professor to make suggestions" at bounding box center [317, 89] width 126 height 9
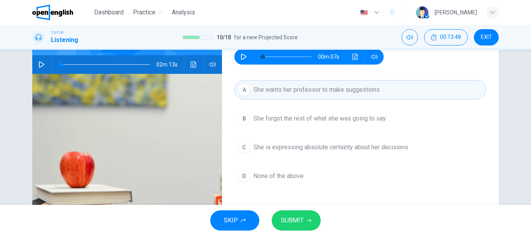
click at [287, 214] on button "SUBMIT" at bounding box center [296, 220] width 49 height 20
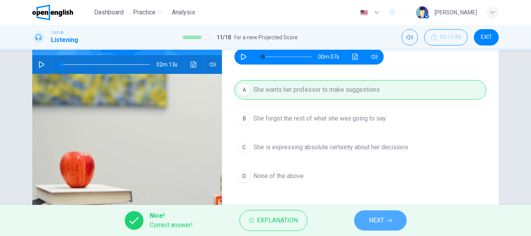
click at [379, 223] on span "NEXT" at bounding box center [376, 220] width 15 height 11
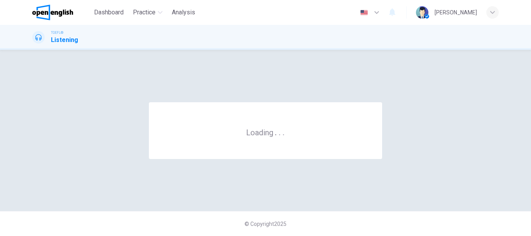
scroll to position [0, 0]
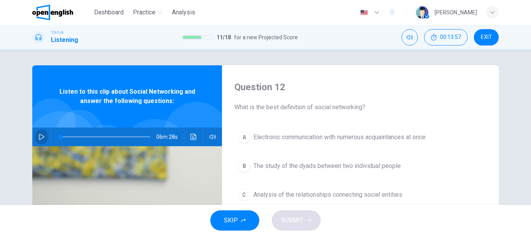
click at [39, 136] on icon "button" at bounding box center [42, 137] width 6 height 6
type input "*"
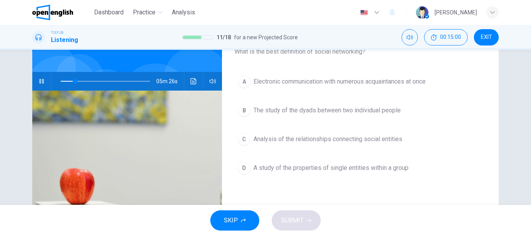
scroll to position [54, 0]
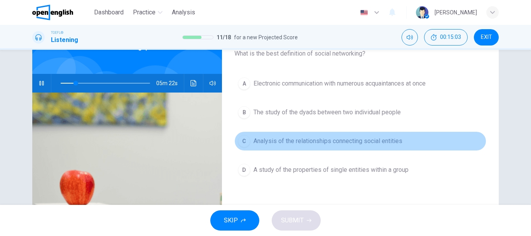
click at [282, 140] on span "Analysis of the relationships connecting social entities" at bounding box center [328, 141] width 149 height 9
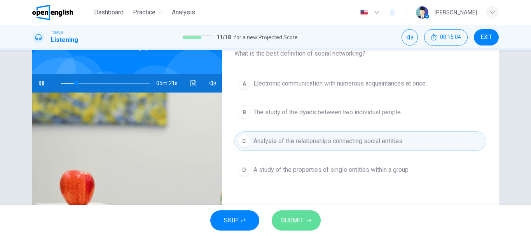
click at [292, 223] on span "SUBMIT" at bounding box center [292, 220] width 23 height 11
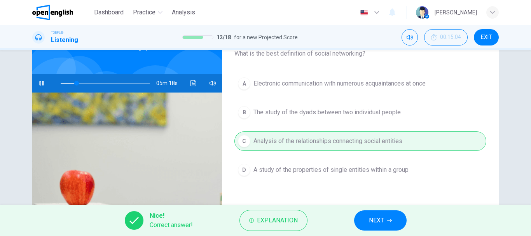
click at [376, 224] on span "NEXT" at bounding box center [376, 220] width 15 height 11
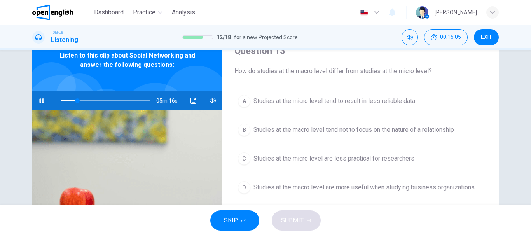
scroll to position [35, 0]
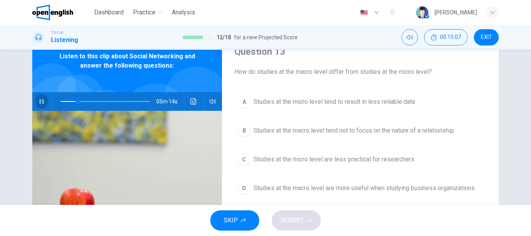
click at [39, 99] on icon "button" at bounding box center [42, 101] width 6 height 6
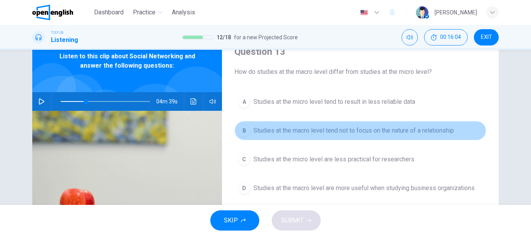
click at [382, 132] on span "Studies at the macro level tend not to focus on the nature of a relationship" at bounding box center [354, 130] width 201 height 9
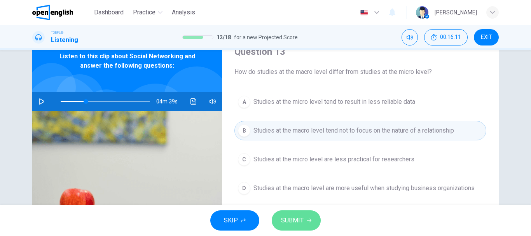
click at [284, 220] on span "SUBMIT" at bounding box center [292, 220] width 23 height 11
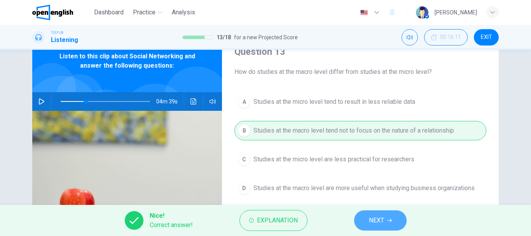
click at [382, 220] on span "NEXT" at bounding box center [376, 220] width 15 height 11
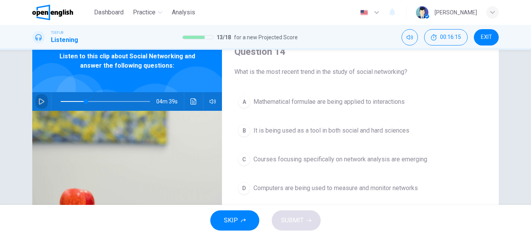
click at [40, 100] on icon "button" at bounding box center [42, 101] width 6 height 6
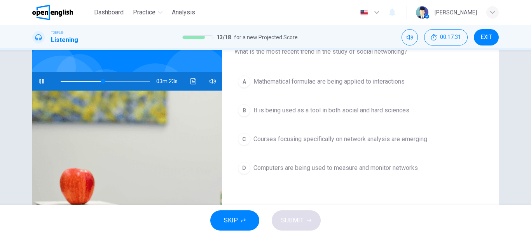
scroll to position [39, 0]
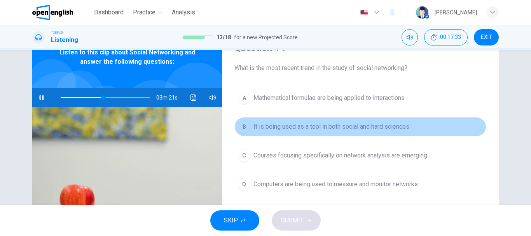
click at [254, 127] on span "It is being used as a tool in both social and hard sciences" at bounding box center [332, 126] width 156 height 9
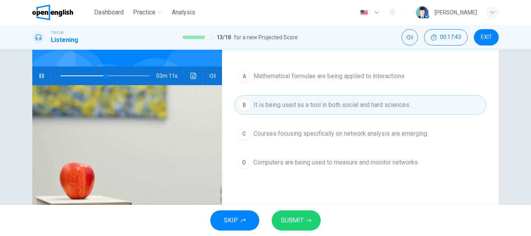
scroll to position [85, 0]
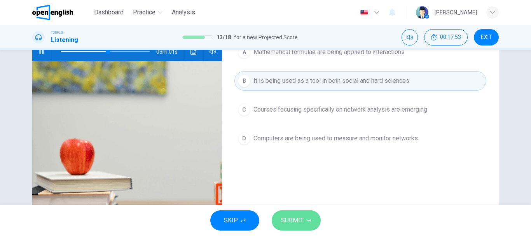
click at [294, 218] on span "SUBMIT" at bounding box center [292, 220] width 23 height 11
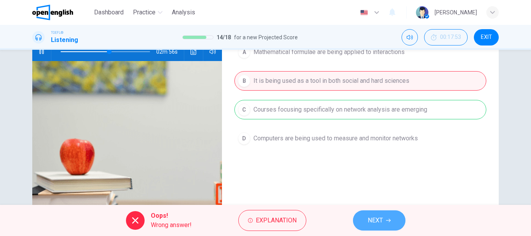
click at [373, 221] on span "NEXT" at bounding box center [375, 220] width 15 height 11
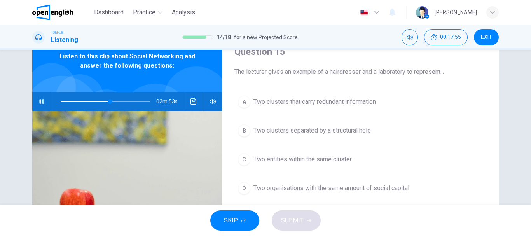
scroll to position [30, 0]
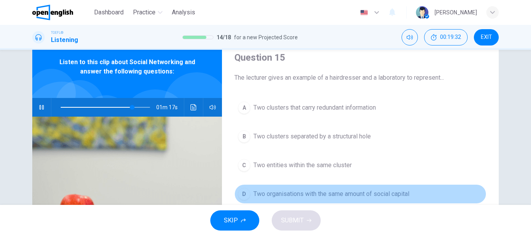
click at [303, 196] on span "Two organisations with the same amount of social capital" at bounding box center [332, 193] width 156 height 9
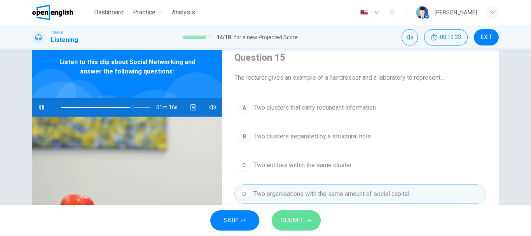
click at [301, 216] on span "SUBMIT" at bounding box center [292, 220] width 23 height 11
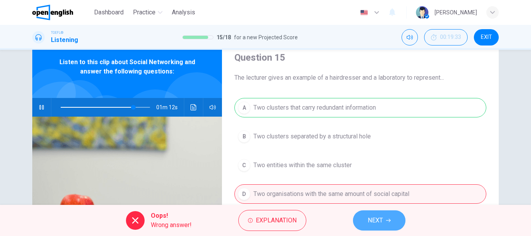
click at [366, 217] on button "NEXT" at bounding box center [379, 220] width 53 height 20
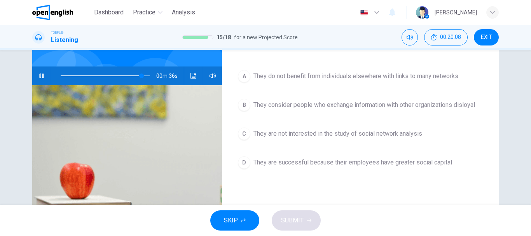
scroll to position [63, 0]
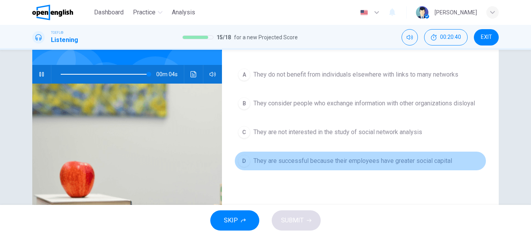
click at [404, 157] on span "They are successful because their employees have greater social capital" at bounding box center [353, 160] width 199 height 9
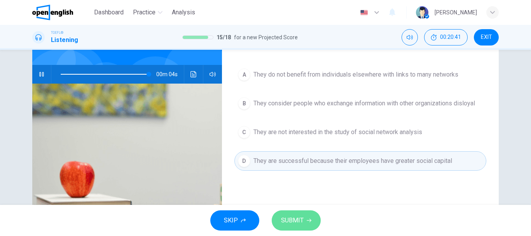
click at [298, 230] on button "SUBMIT" at bounding box center [296, 220] width 49 height 20
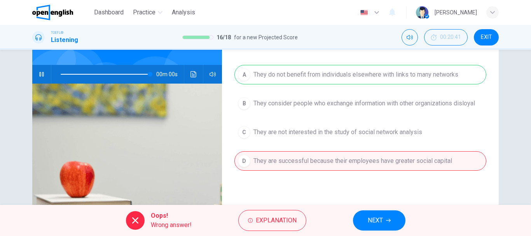
type input "*"
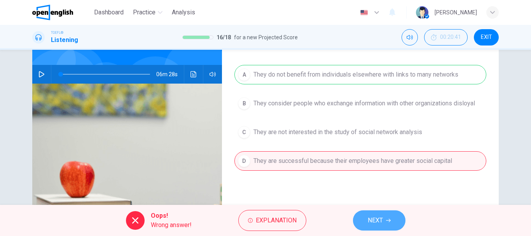
click at [365, 216] on button "NEXT" at bounding box center [379, 220] width 53 height 20
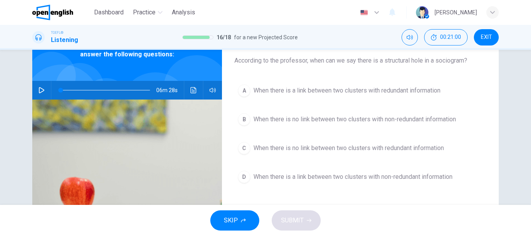
scroll to position [49, 0]
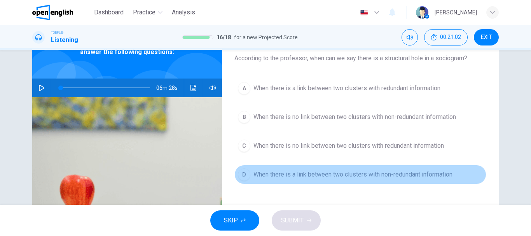
click at [340, 174] on span "When there is a link between two clusters with non-redundant information" at bounding box center [353, 174] width 199 height 9
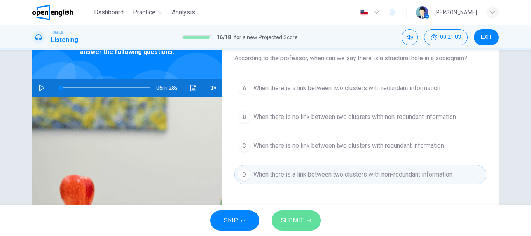
click at [298, 227] on button "SUBMIT" at bounding box center [296, 220] width 49 height 20
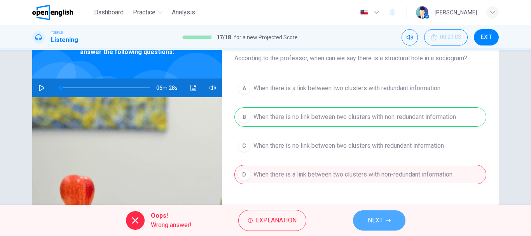
click at [381, 224] on span "NEXT" at bounding box center [375, 220] width 15 height 11
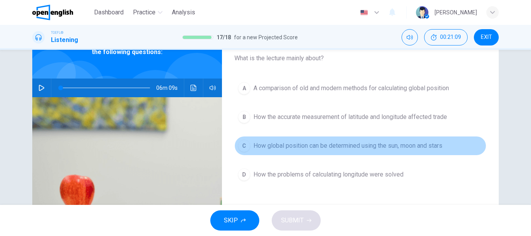
click at [336, 147] on span "How global position can be determined using the sun, moon and stars" at bounding box center [348, 145] width 189 height 9
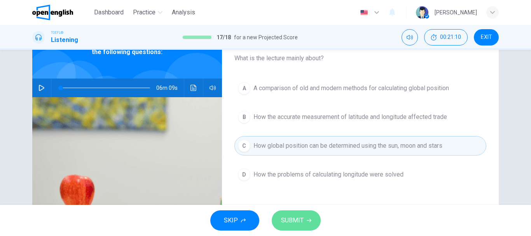
click at [290, 217] on span "SUBMIT" at bounding box center [292, 220] width 23 height 11
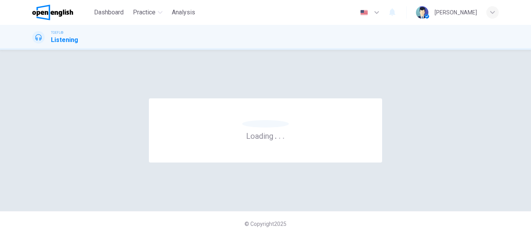
scroll to position [0, 0]
